Goal: Check status: Check status

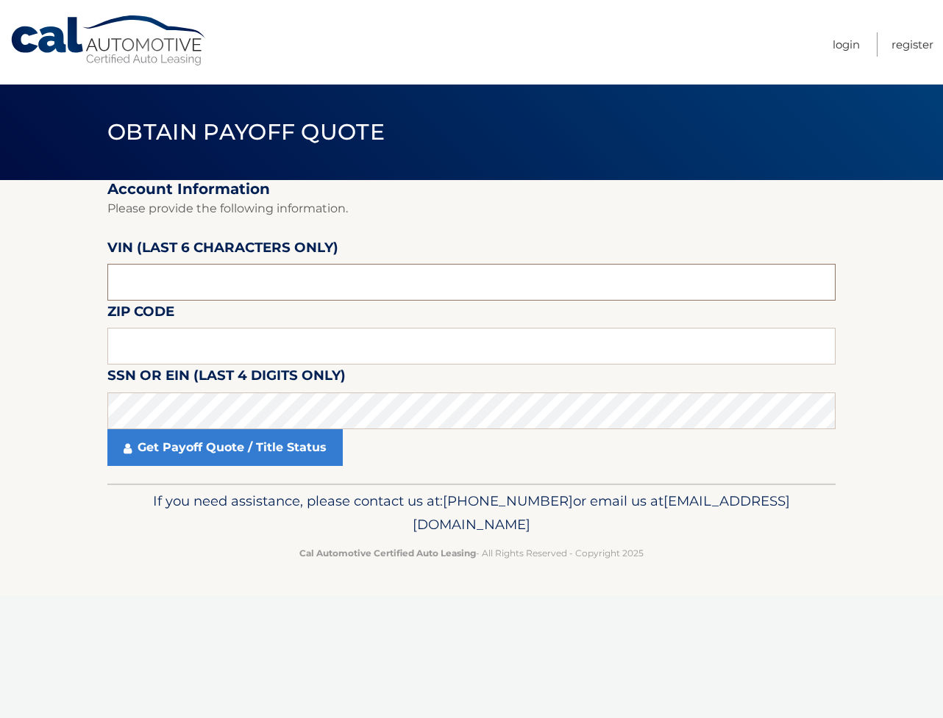
click at [225, 301] on input "text" at bounding box center [471, 282] width 728 height 37
type input "012272"
click at [222, 360] on input "text" at bounding box center [471, 346] width 728 height 37
click at [174, 328] on label "Zip Code" at bounding box center [140, 314] width 67 height 27
click at [190, 359] on input "text" at bounding box center [471, 346] width 728 height 37
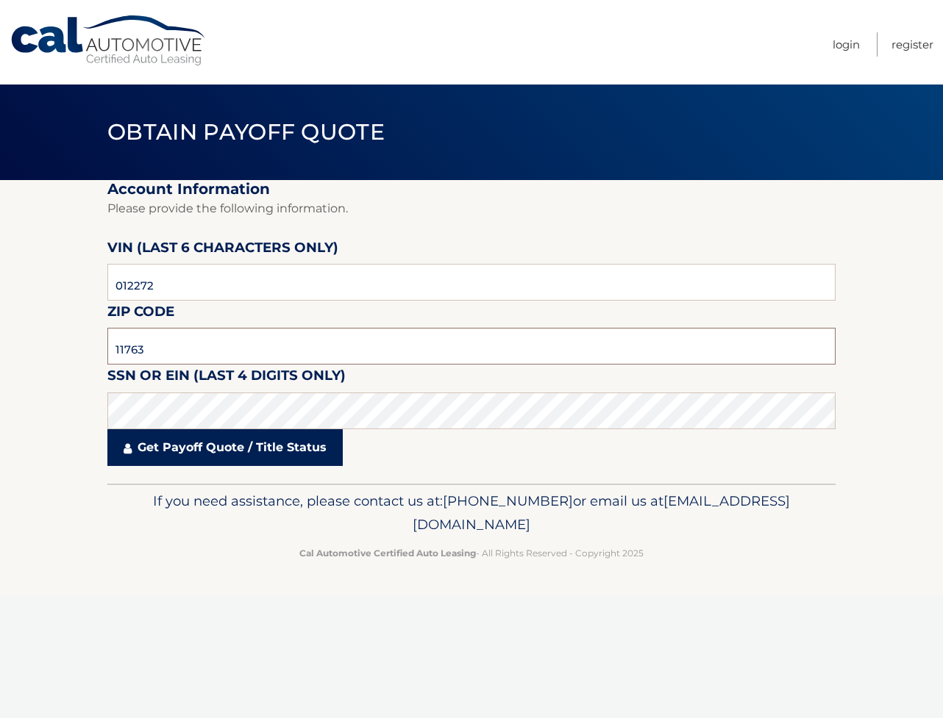
type input "11763"
click at [239, 466] on link "Get Payoff Quote / Title Status" at bounding box center [224, 447] width 235 height 37
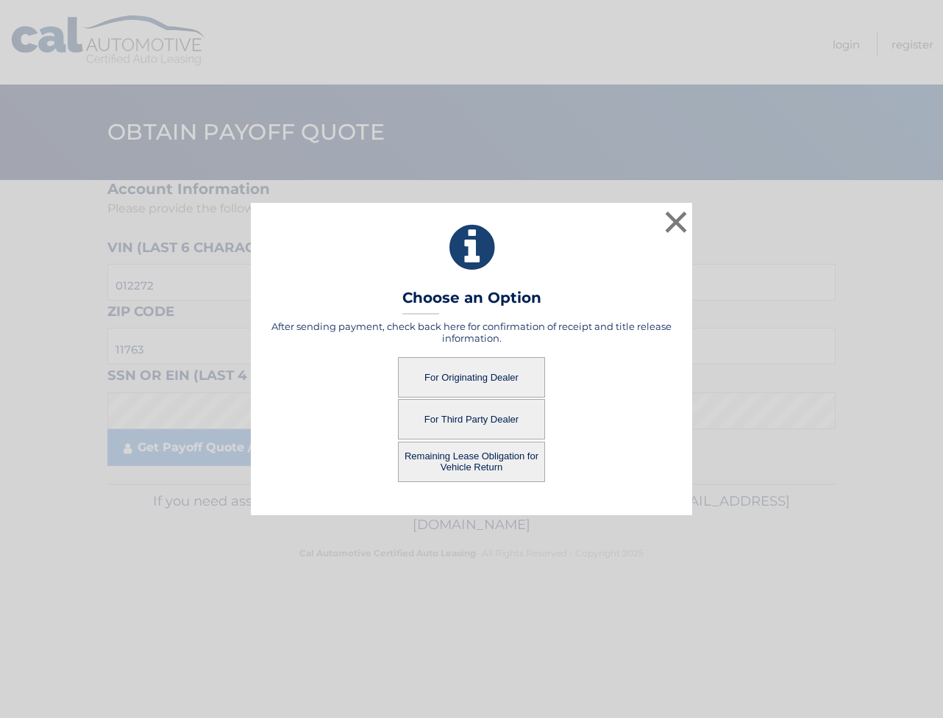
click at [476, 382] on button "For Originating Dealer" at bounding box center [471, 377] width 147 height 40
click at [475, 379] on button "For Originating Dealer" at bounding box center [471, 377] width 147 height 40
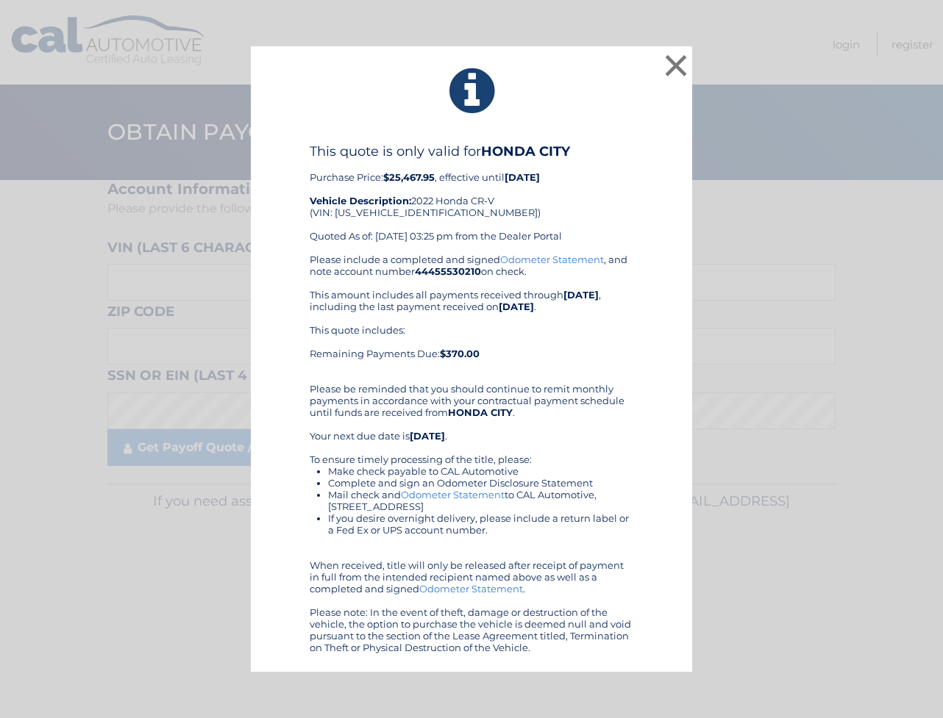
click at [390, 213] on div "This quote is only valid for HONDA CITY Purchase Price: $25,467.95 , effective …" at bounding box center [472, 198] width 324 height 110
copy div "[US_VEHICLE_IDENTIFICATION_NUMBER]"
